Goal: Find specific page/section: Find specific page/section

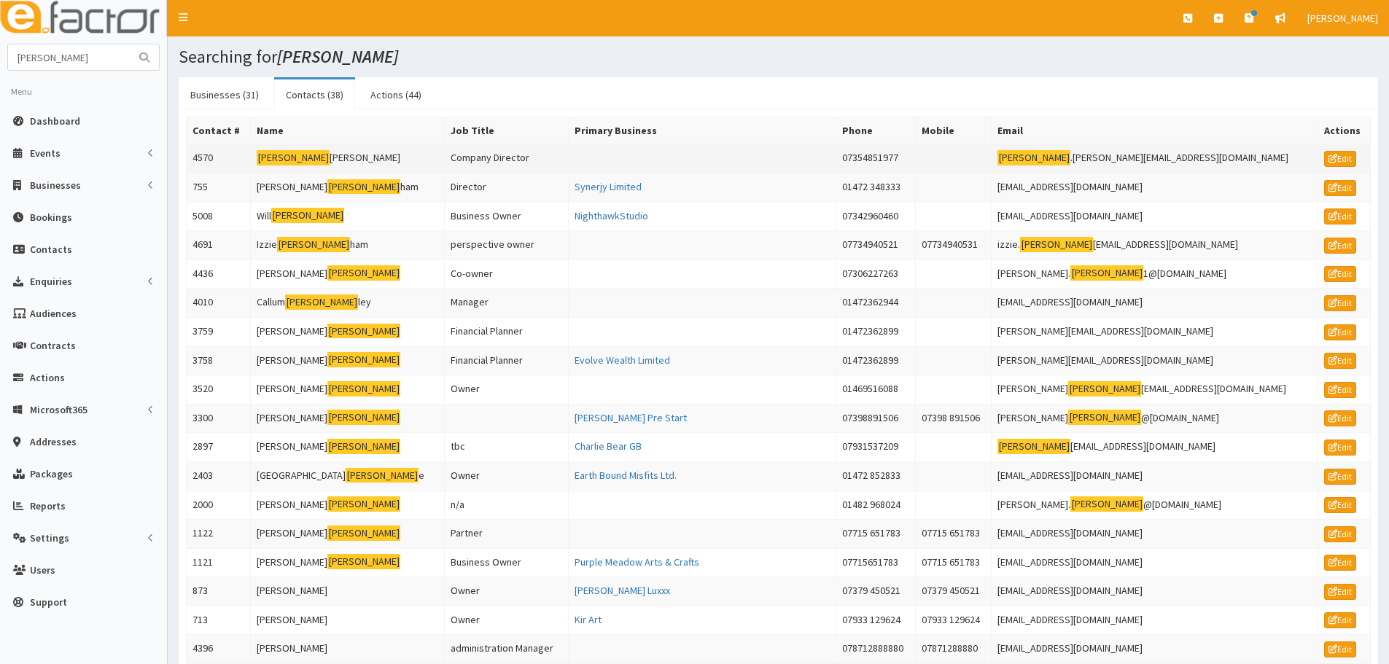
click at [313, 159] on td "[PERSON_NAME]" at bounding box center [348, 158] width 194 height 29
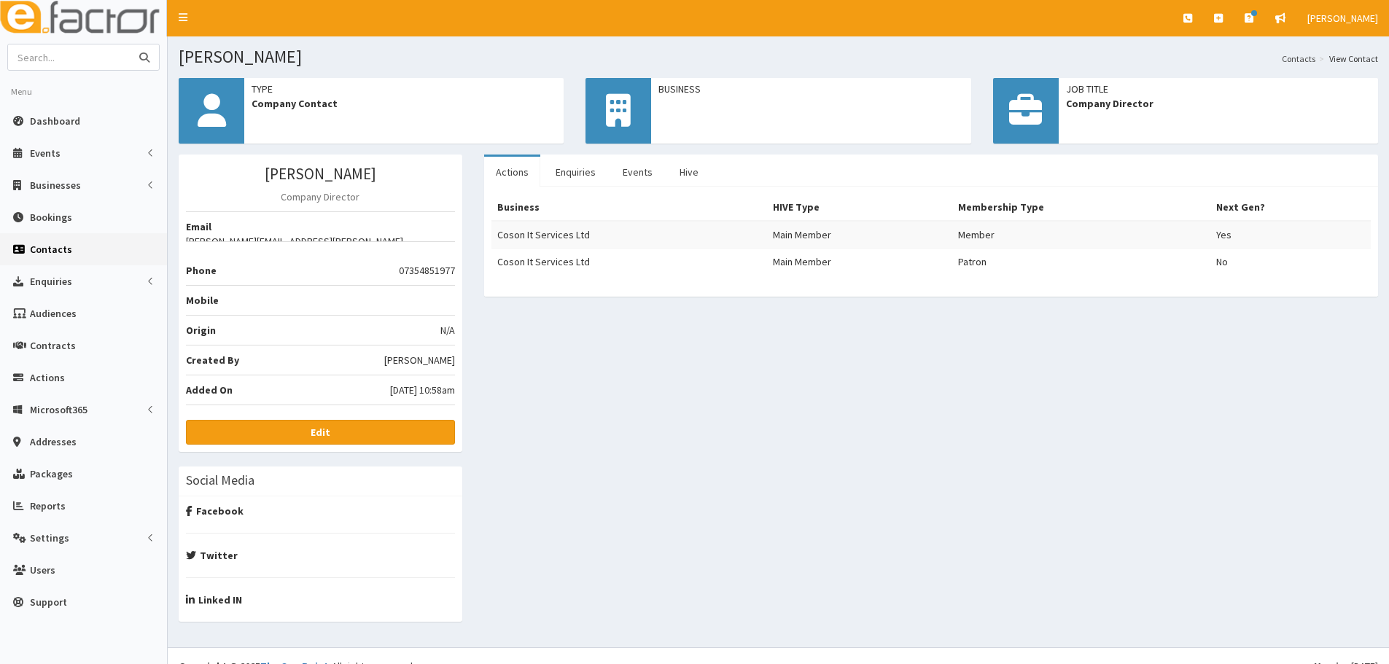
drag, startPoint x: 99, startPoint y: 61, endPoint x: -63, endPoint y: 55, distance: 162.7
click at [0, 55] on html "E Toggle navigation Quick Create Create Business Create Booking" at bounding box center [694, 342] width 1389 height 685
type input "coson"
click at [130, 44] on button "submit" at bounding box center [144, 57] width 29 height 26
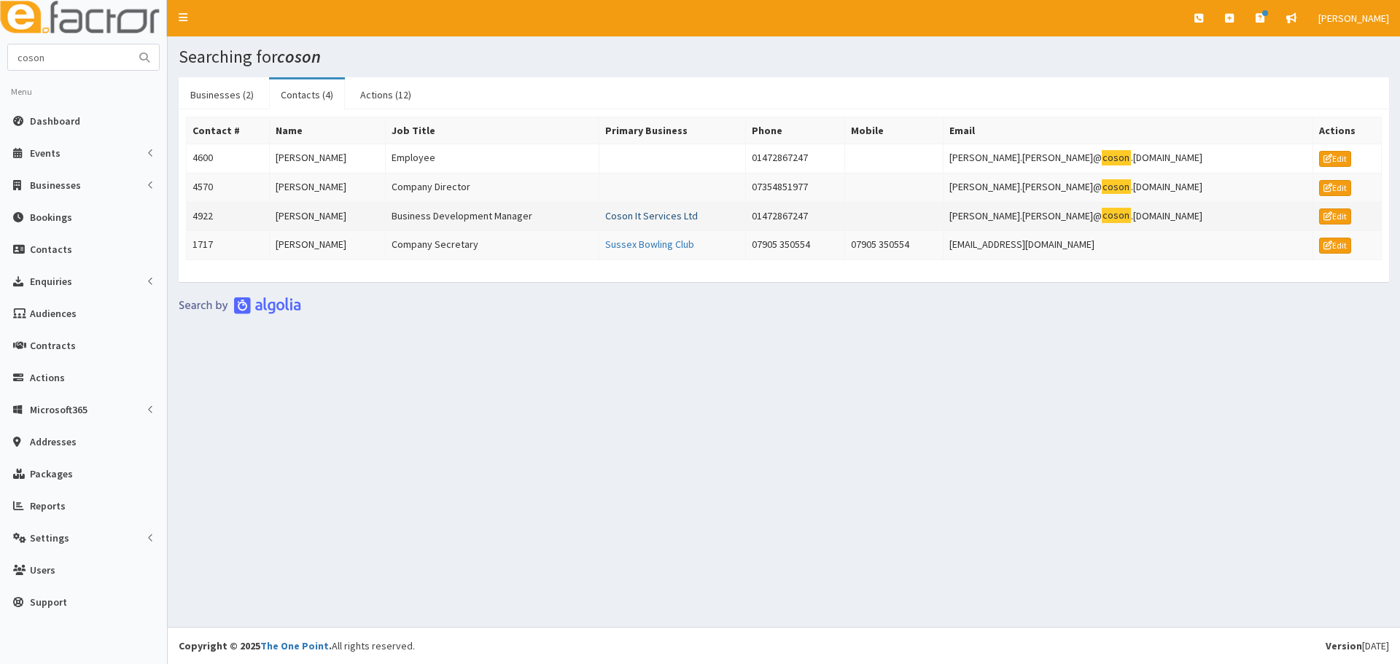
click at [688, 211] on link "Coson It Services Ltd" at bounding box center [651, 215] width 93 height 13
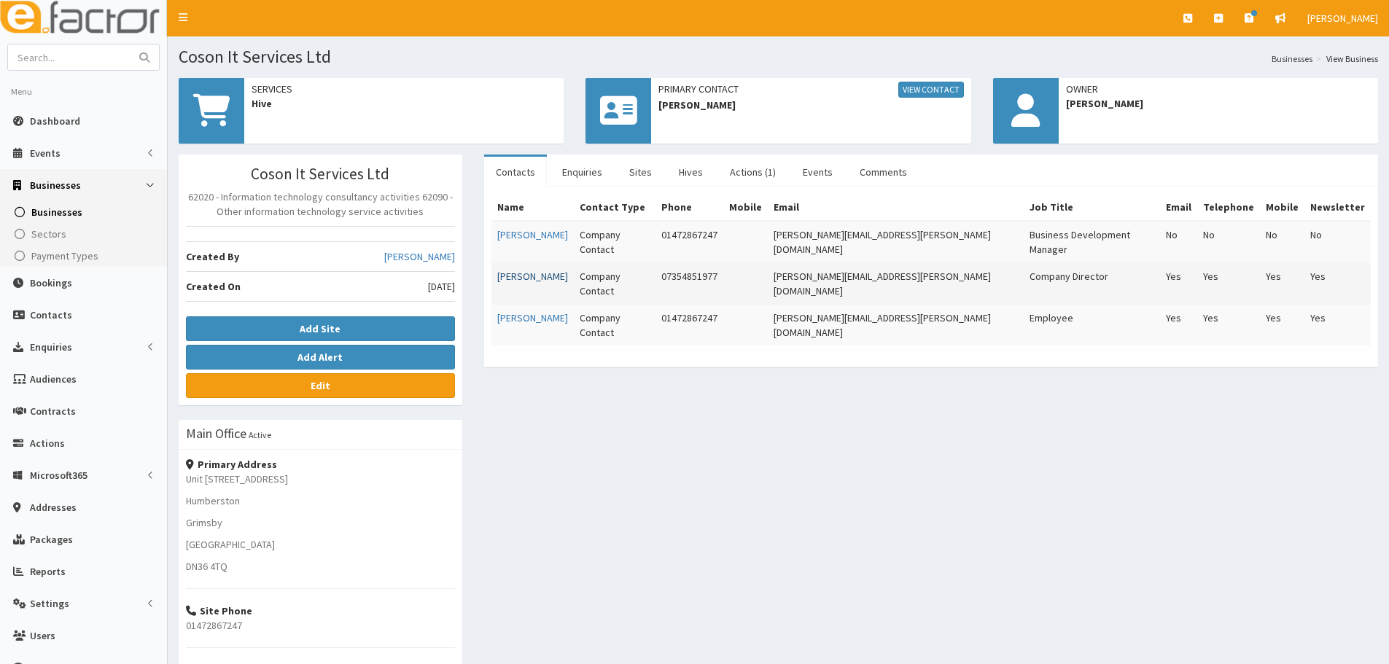
click at [528, 270] on link "Kirk Russell" at bounding box center [532, 276] width 71 height 13
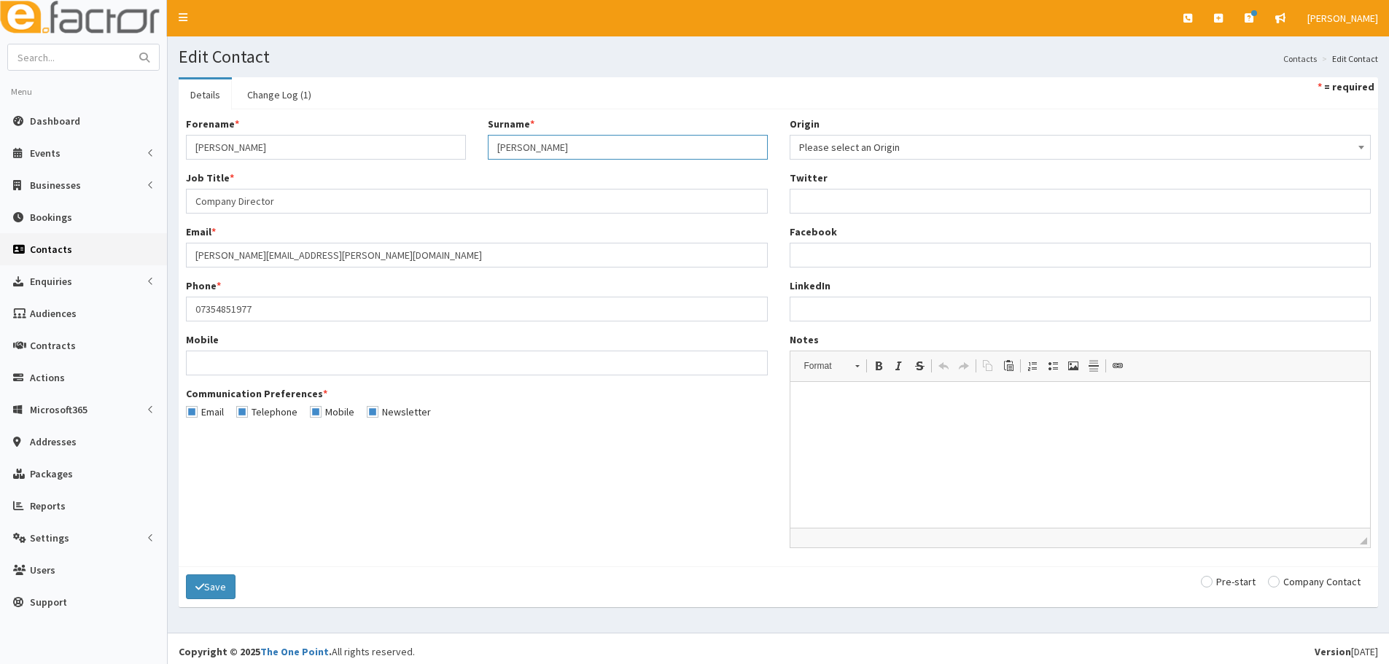
drag, startPoint x: 530, startPoint y: 144, endPoint x: 402, endPoint y: 151, distance: 127.8
click at [402, 151] on div "Forename * [PERSON_NAME] Surname * [PERSON_NAME]" at bounding box center [477, 144] width 604 height 54
drag, startPoint x: 125, startPoint y: 246, endPoint x: 105, endPoint y: 246, distance: 19.7
click at [105, 246] on div "E Toggle navigation Quick Create Create Business Create Booking Create Contact" at bounding box center [694, 335] width 1389 height 670
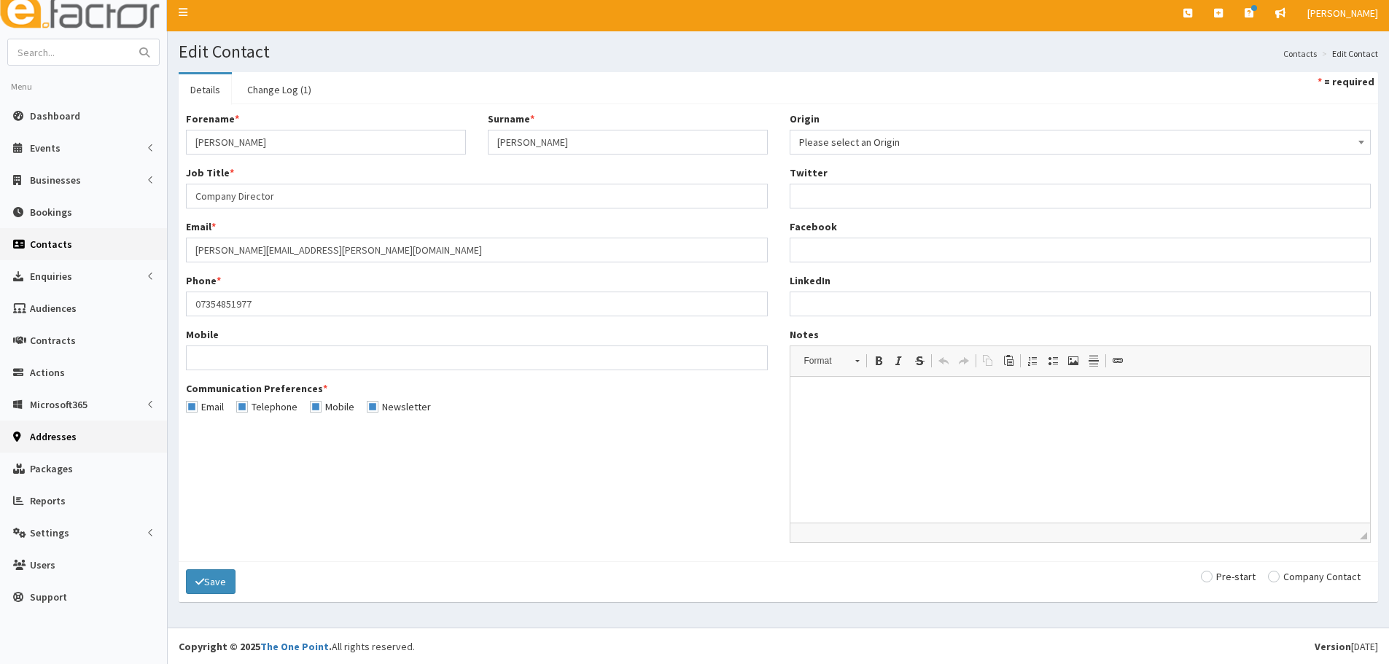
scroll to position [7, 0]
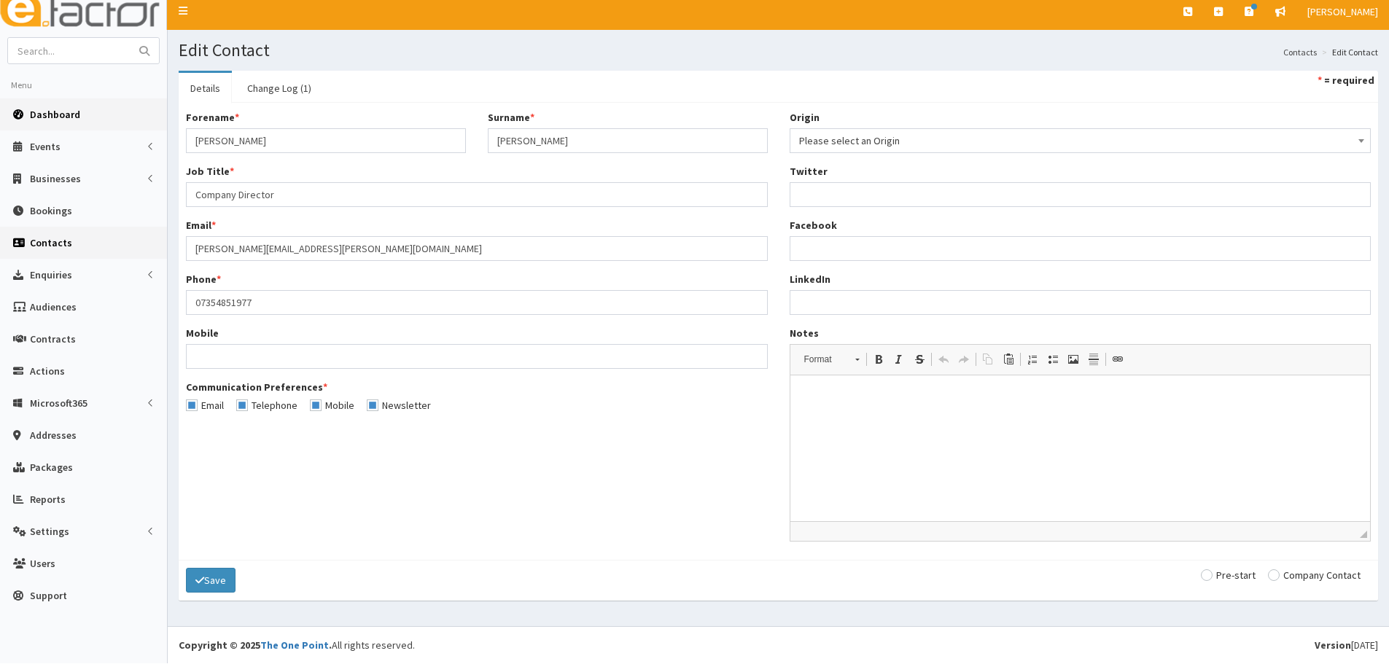
click at [74, 114] on span "Dashboard" at bounding box center [55, 114] width 50 height 13
